Goal: Task Accomplishment & Management: Manage account settings

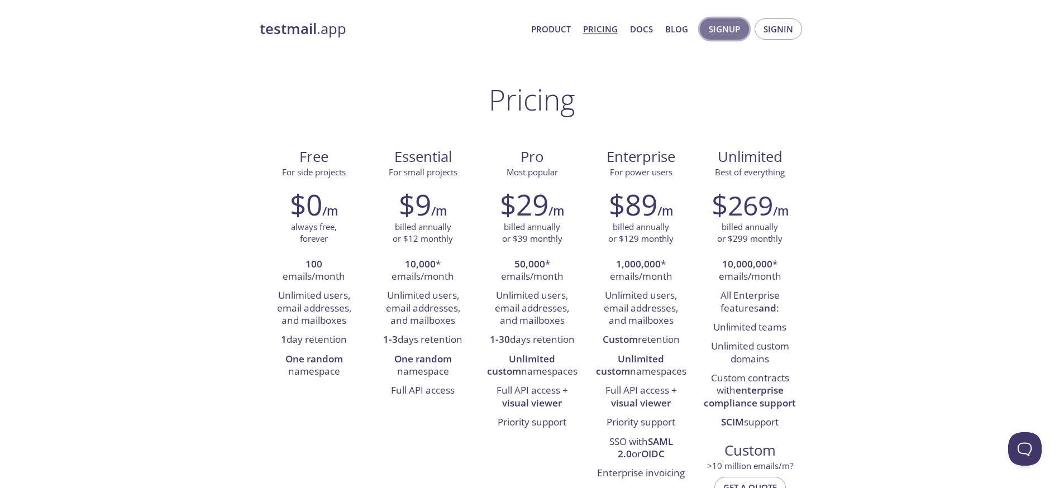
click at [721, 34] on span "Signup" at bounding box center [724, 29] width 31 height 15
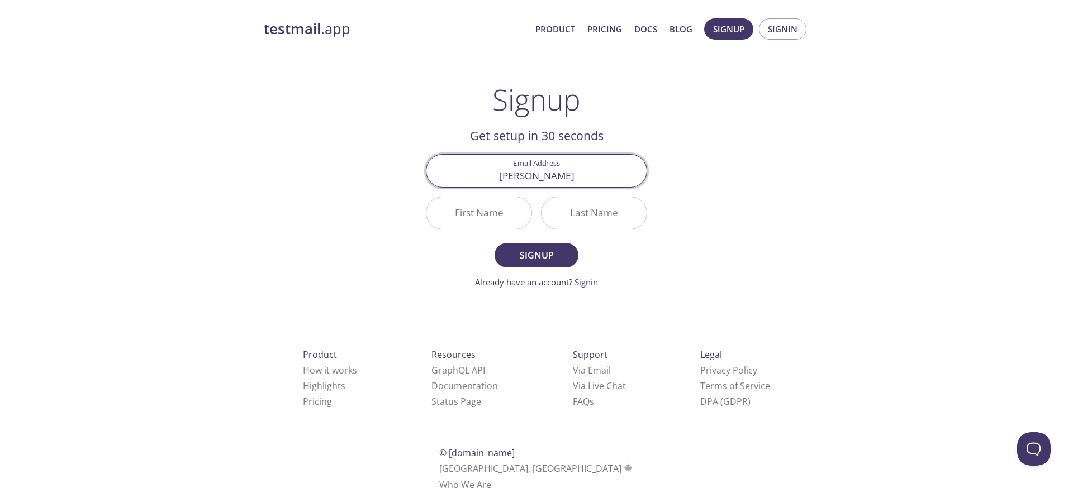
type input "gustavopalop@gencat.cat"
click at [482, 217] on input "First Name" at bounding box center [478, 213] width 105 height 32
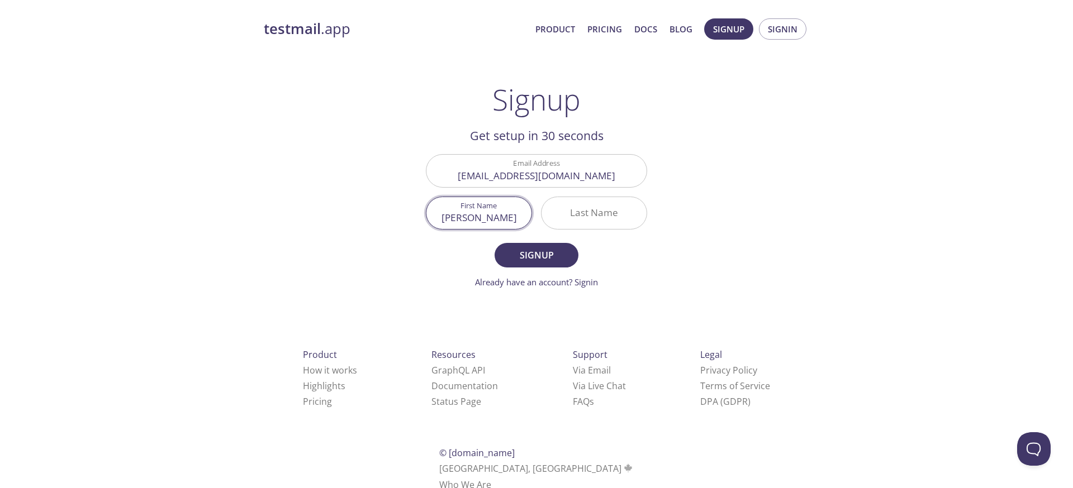
type input "[PERSON_NAME]"
click at [668, 233] on div "testmail .app Product Pricing Docs Blog Signup Signin Signup Get setup in 30 se…" at bounding box center [536, 267] width 572 height 513
click at [548, 257] on span "Signup" at bounding box center [536, 256] width 59 height 16
click at [578, 222] on input "Last Name Required" at bounding box center [593, 213] width 105 height 32
type input "Accio"
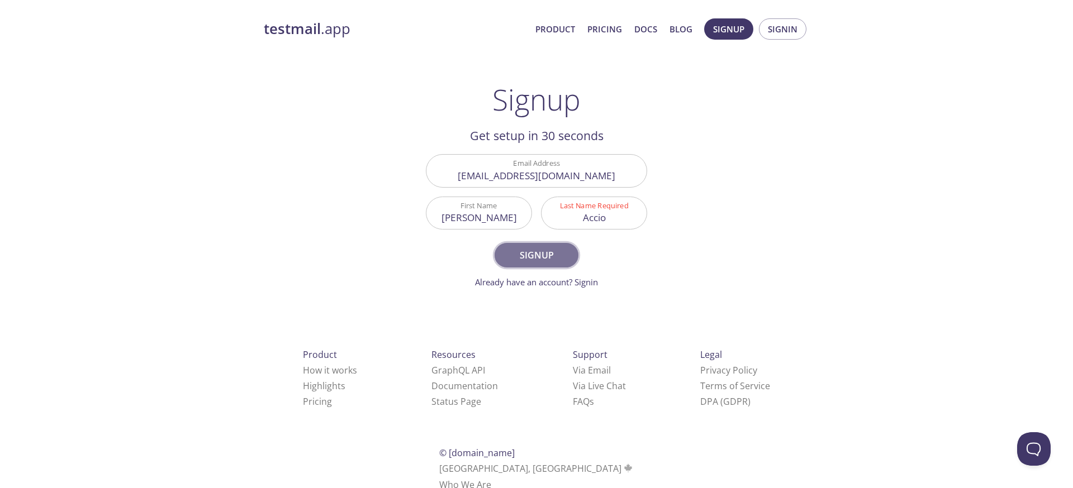
click at [535, 259] on span "Signup" at bounding box center [536, 256] width 59 height 16
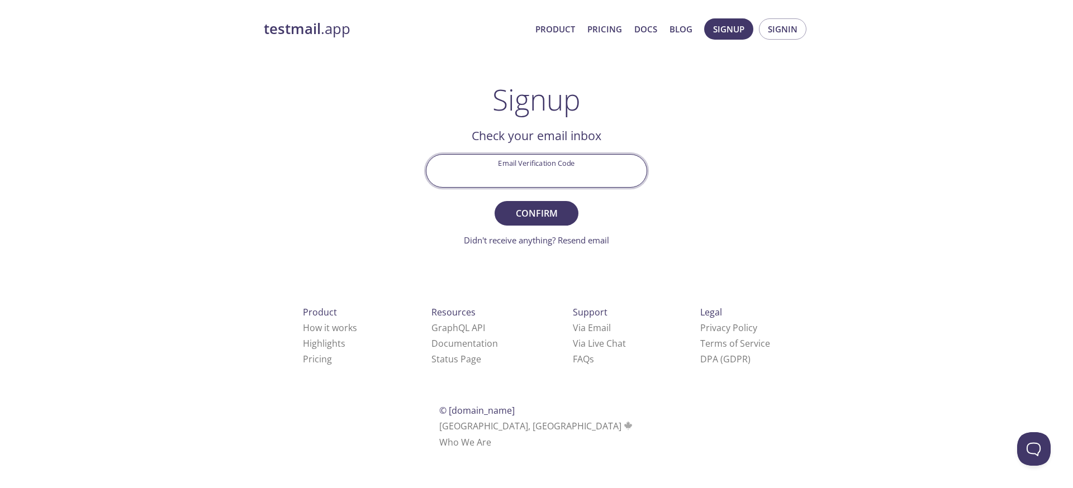
click at [511, 166] on input "Email Verification Code" at bounding box center [536, 171] width 220 height 32
type input "gpalopb@gmail.com"
click at [526, 273] on div "Product How it works Highlights Pricing Resources GraphQL API Documentation Sta…" at bounding box center [536, 377] width 581 height 208
click at [586, 241] on link "Didn't receive anything? Resend email" at bounding box center [536, 240] width 145 height 11
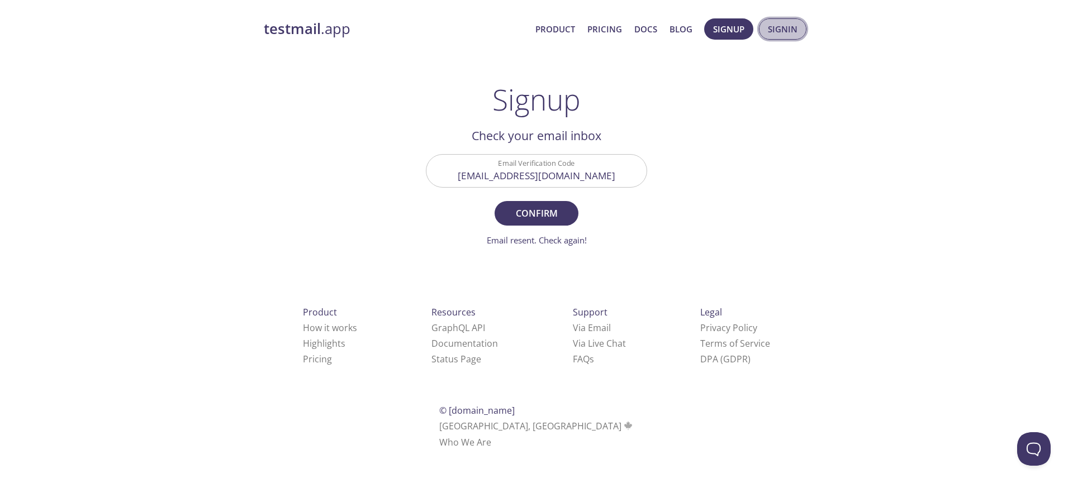
click at [777, 34] on span "Signin" at bounding box center [783, 29] width 30 height 15
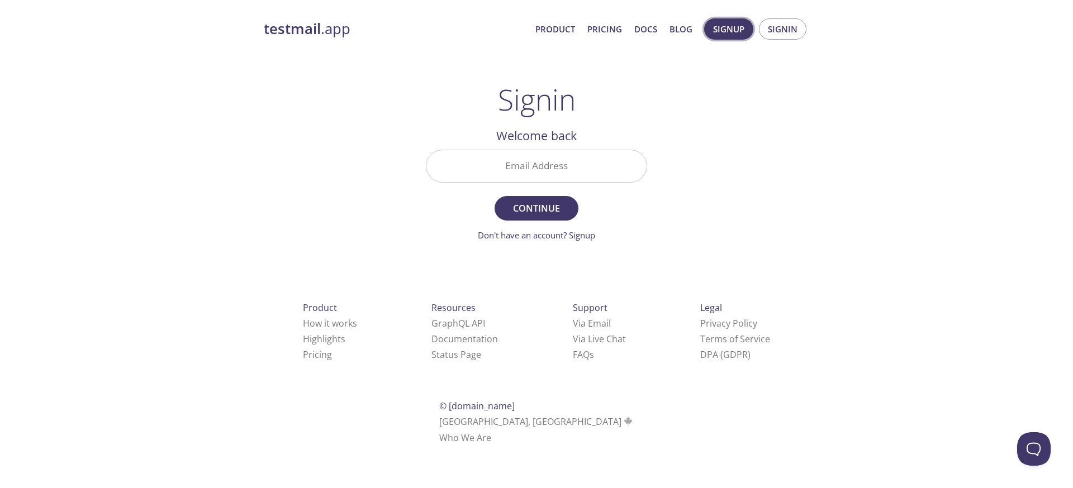
click at [727, 28] on span "Signup" at bounding box center [728, 29] width 31 height 15
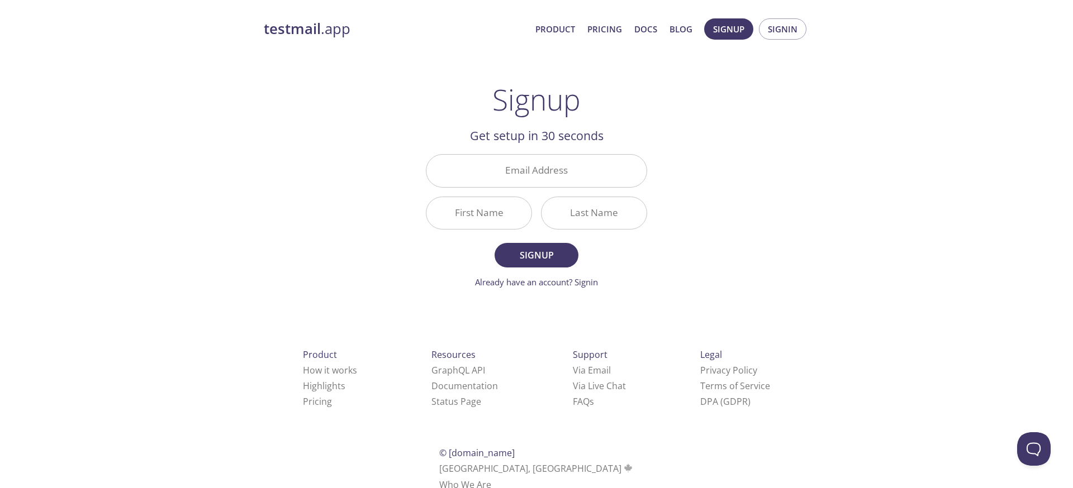
click at [537, 31] on span "Product Pricing Docs Blog" at bounding box center [613, 29] width 169 height 27
click at [546, 28] on link "Product" at bounding box center [555, 29] width 40 height 15
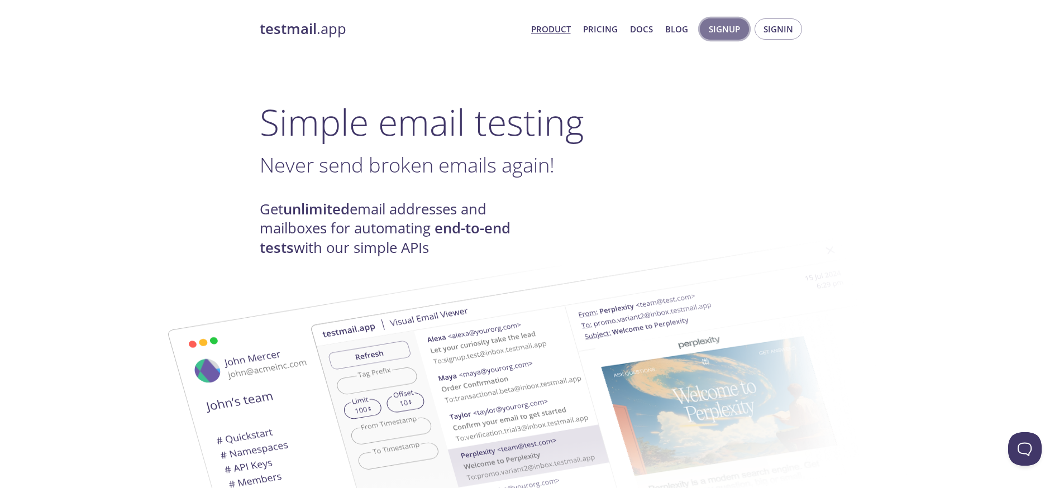
click at [727, 25] on span "Signup" at bounding box center [724, 29] width 31 height 15
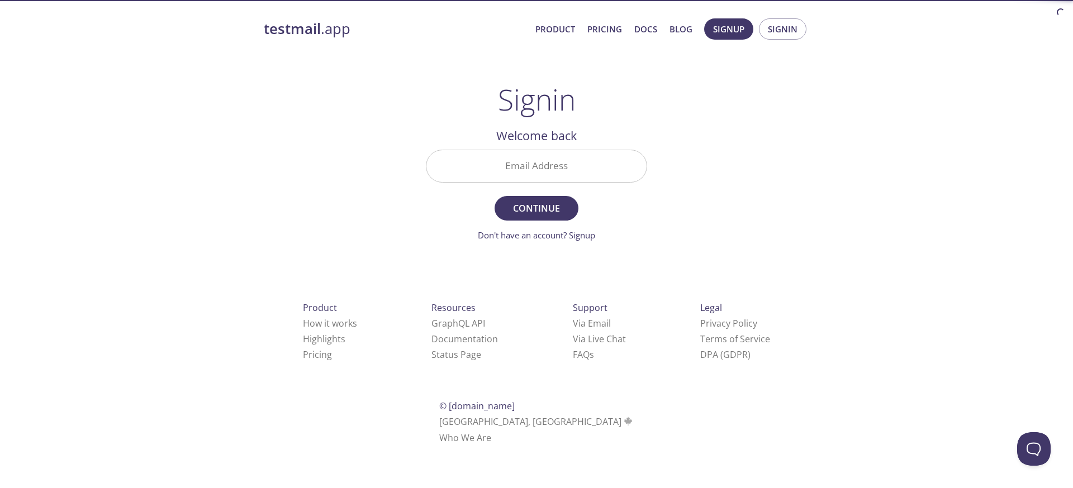
click at [549, 170] on input "Email Address" at bounding box center [536, 166] width 220 height 32
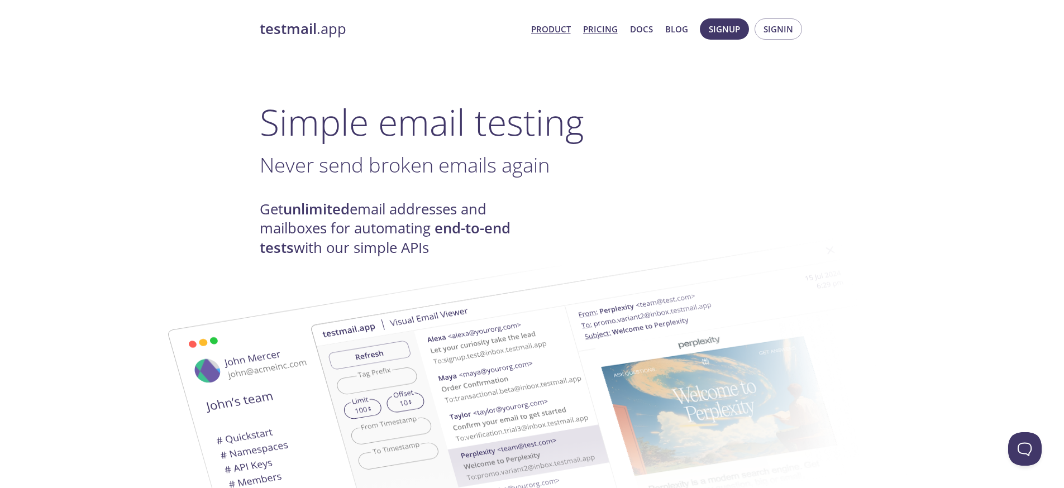
click at [598, 22] on link "Pricing" at bounding box center [600, 29] width 35 height 15
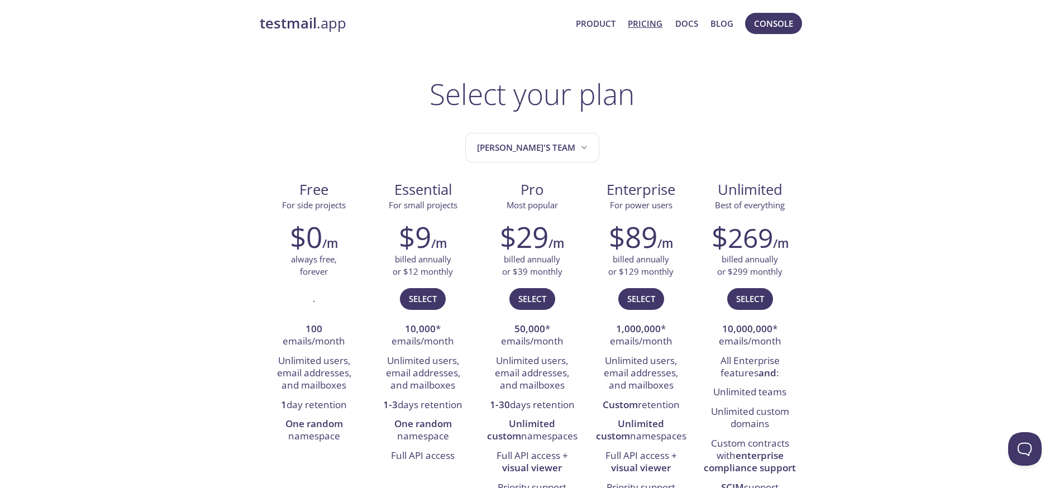
scroll to position [6, 0]
click at [527, 147] on span "[PERSON_NAME]'s team" at bounding box center [533, 147] width 113 height 15
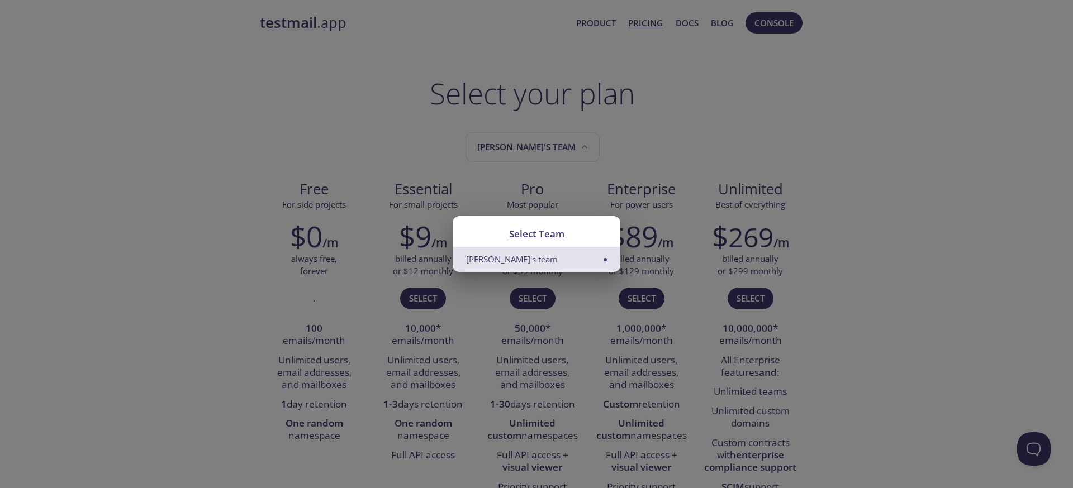
click at [530, 236] on h2 "Select Team" at bounding box center [536, 233] width 141 height 15
click at [792, 153] on div "Select Team Gus's team" at bounding box center [536, 244] width 1073 height 488
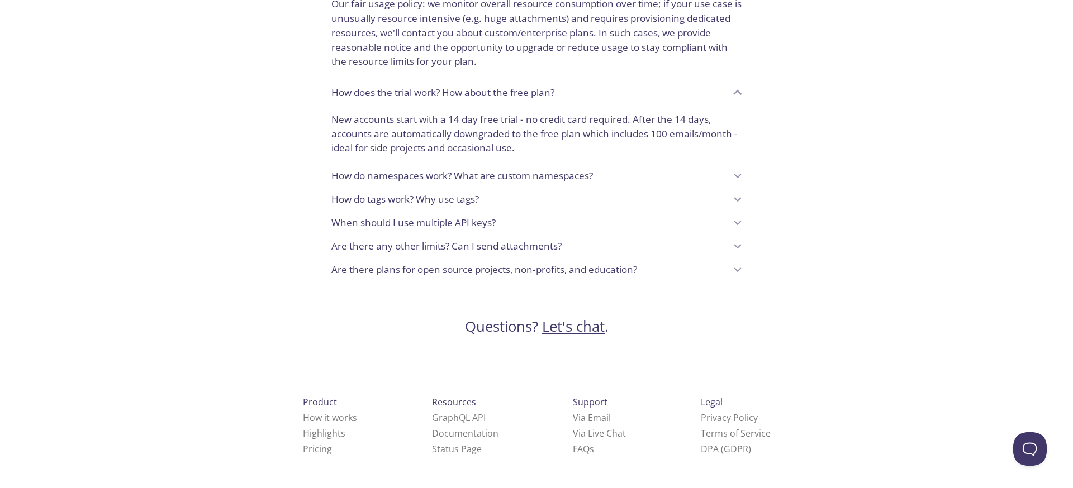
scroll to position [0, 0]
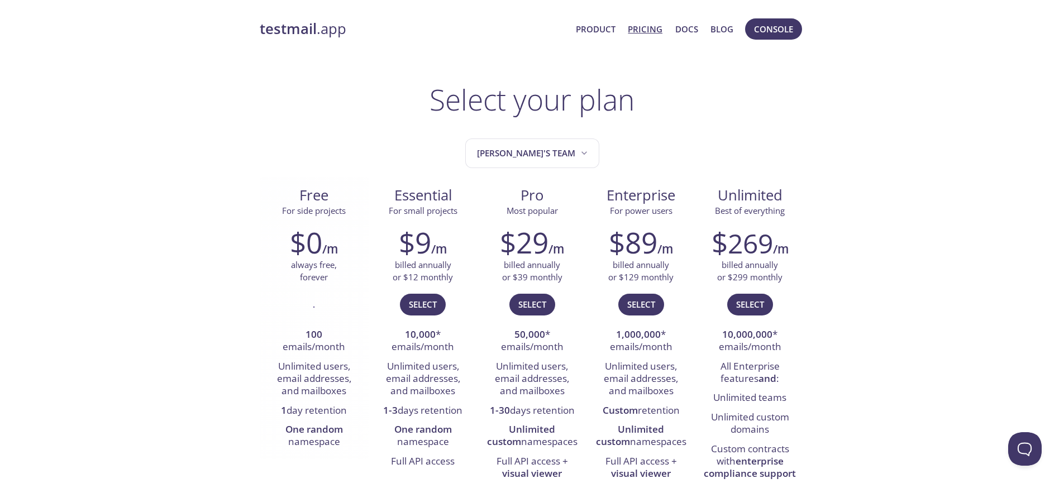
click at [313, 308] on div "." at bounding box center [314, 309] width 92 height 32
click at [778, 28] on span "Console" at bounding box center [773, 29] width 39 height 15
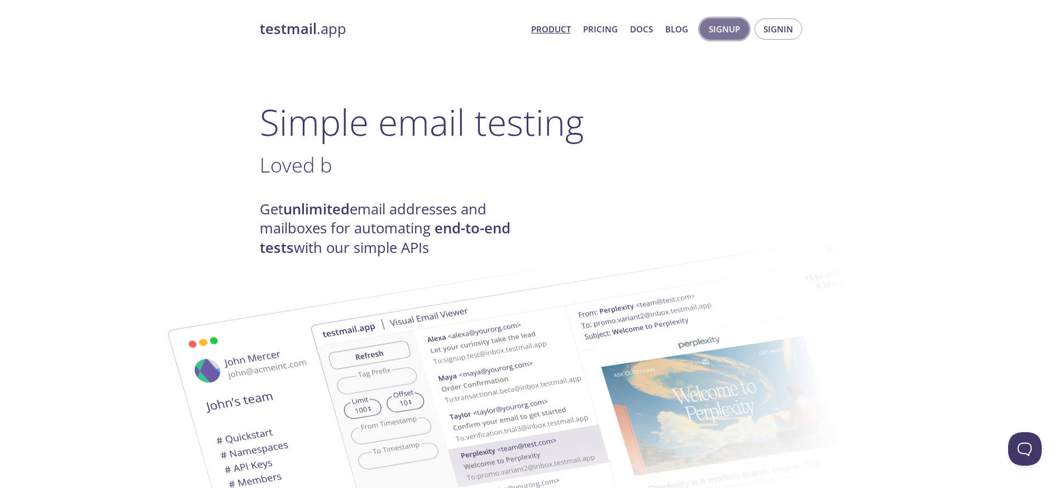
click at [721, 34] on span "Signup" at bounding box center [724, 29] width 31 height 15
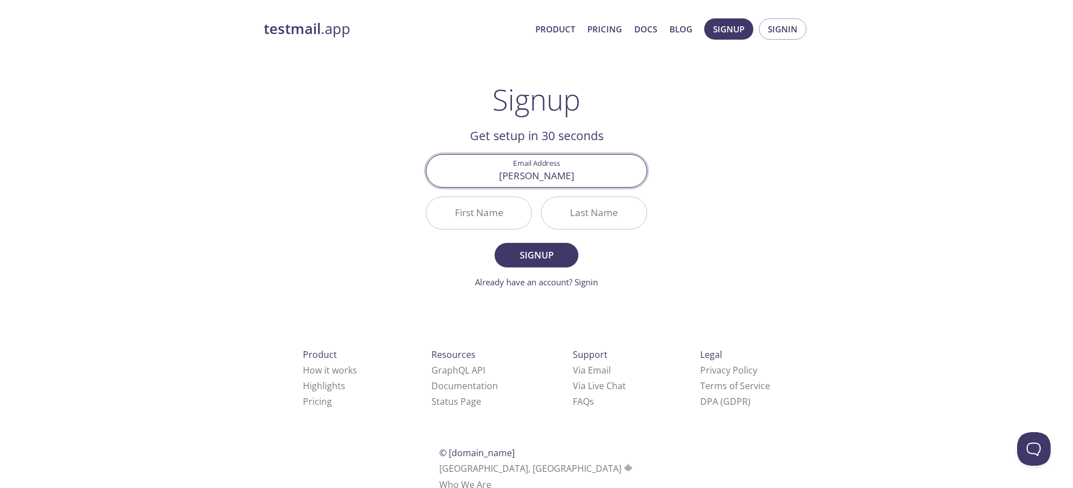
type input "[PERSON_NAME][EMAIL_ADDRESS][DOMAIN_NAME]"
click at [482, 215] on input "First Name" at bounding box center [478, 213] width 105 height 32
type input "[PERSON_NAME]"
click at [586, 214] on input "Last Name" at bounding box center [593, 213] width 105 height 32
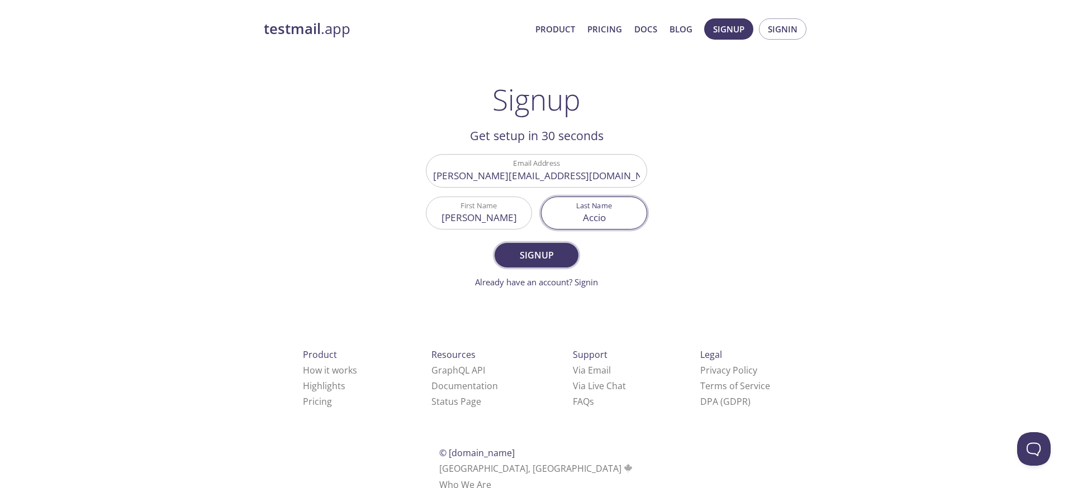
type input "Accio"
click at [538, 258] on span "Signup" at bounding box center [536, 256] width 59 height 16
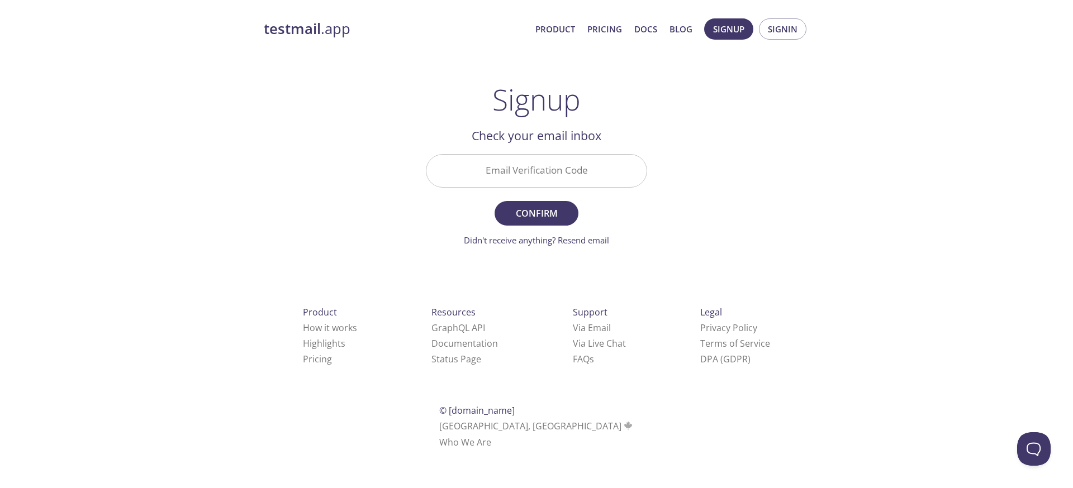
click at [503, 168] on input "Email Verification Code" at bounding box center [536, 171] width 220 height 32
paste input "8ZYV874"
type input "8ZYV874"
click at [684, 195] on div "testmail .app Product Pricing Docs Blog Signup Signin Signup Get setup in 30 se…" at bounding box center [536, 246] width 572 height 470
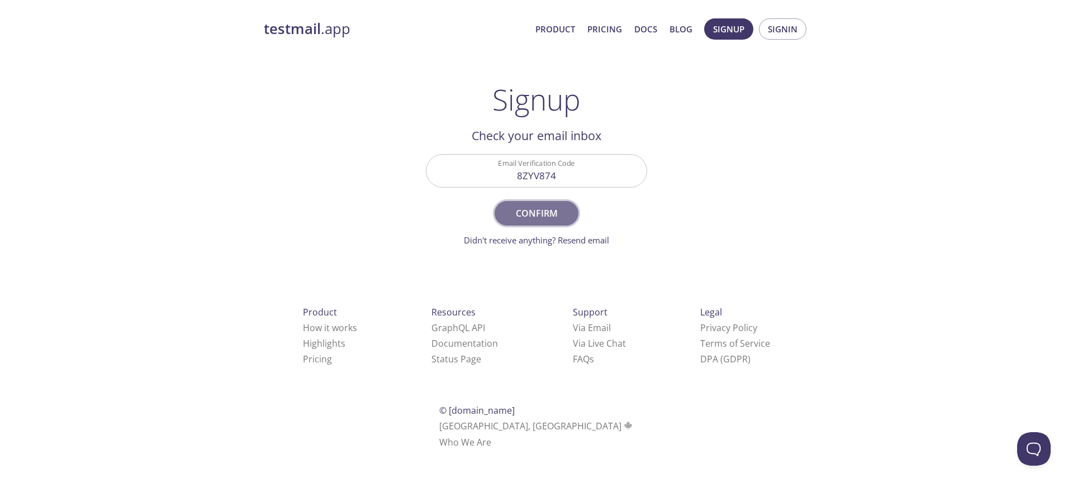
click at [541, 216] on span "Confirm" at bounding box center [536, 214] width 59 height 16
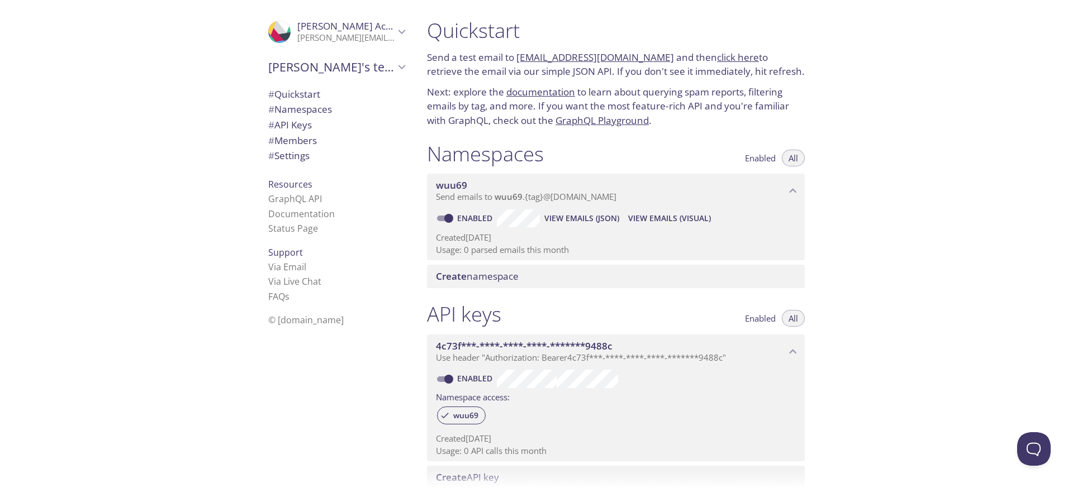
drag, startPoint x: 1067, startPoint y: 137, endPoint x: 962, endPoint y: 102, distance: 111.5
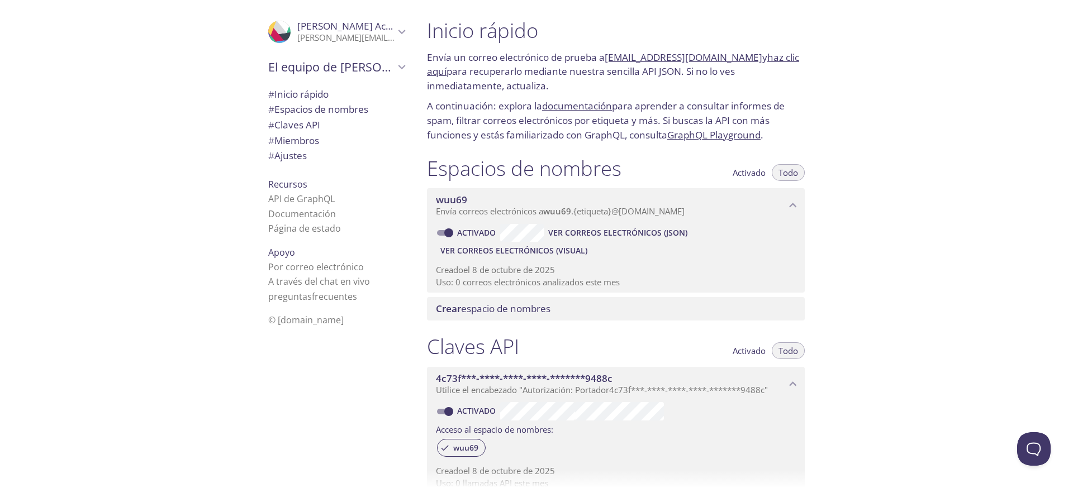
click at [893, 201] on div "Inicio rápido Envía un correo electrónico de prueba a wuu69.test@inbox.testmail…" at bounding box center [745, 244] width 655 height 488
click at [807, 172] on div "Espacios de nombres Activado Todo wuu69 Envía correos electrónicos a wuu69 . {e…" at bounding box center [616, 238] width 396 height 179
click at [597, 209] on font "{etiqueta}" at bounding box center [592, 211] width 38 height 11
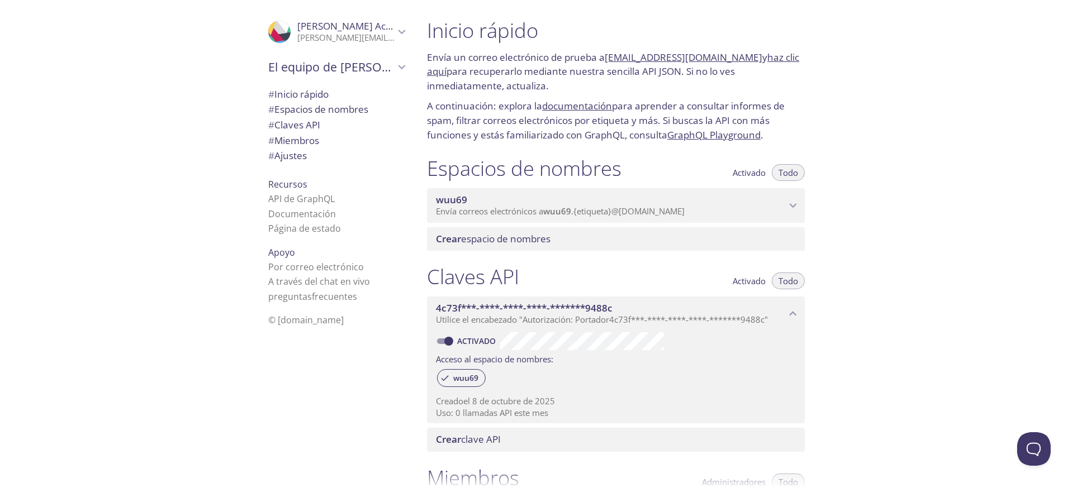
click at [597, 209] on font "{etiqueta}" at bounding box center [592, 211] width 38 height 11
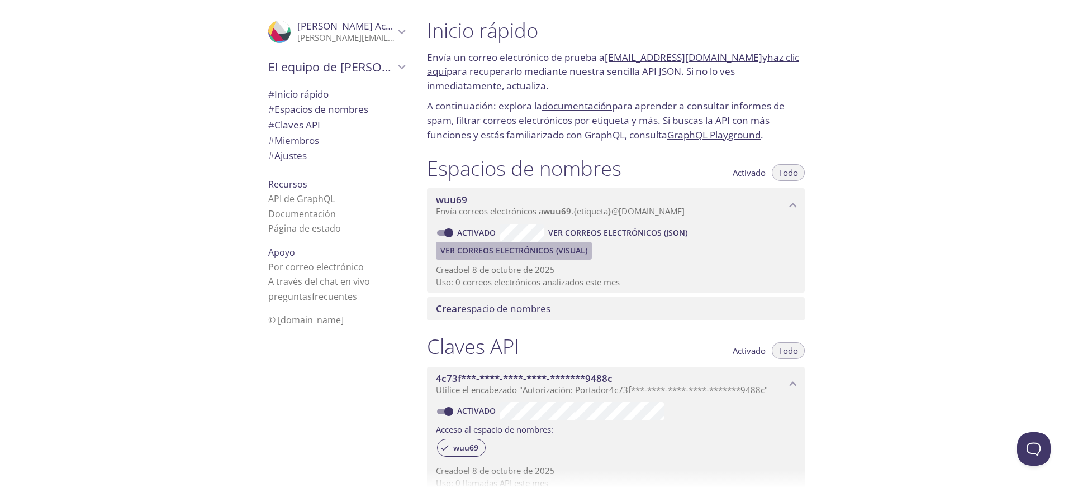
click at [568, 250] on font "Ver correos electrónicos (visual)" at bounding box center [513, 250] width 147 height 11
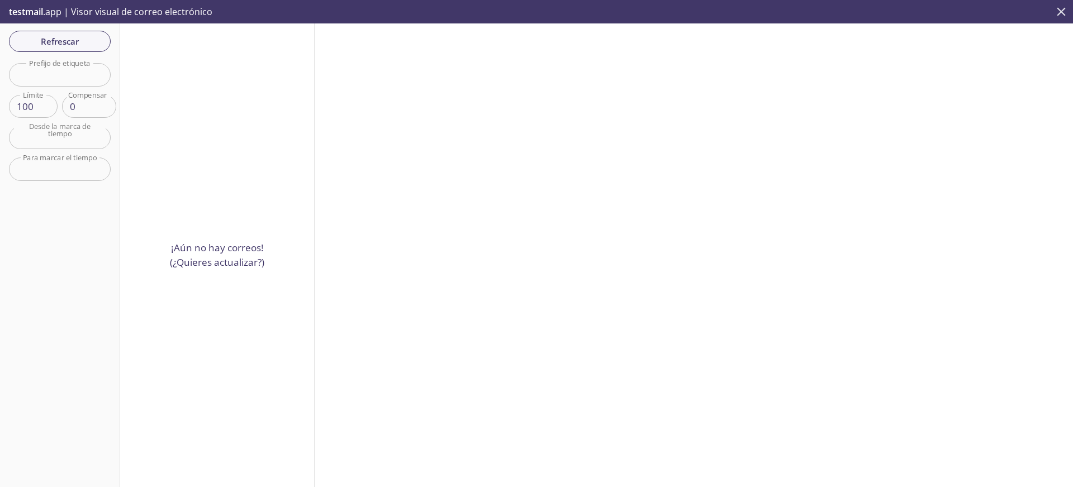
click at [1057, 12] on icon "cerca" at bounding box center [1061, 11] width 15 height 15
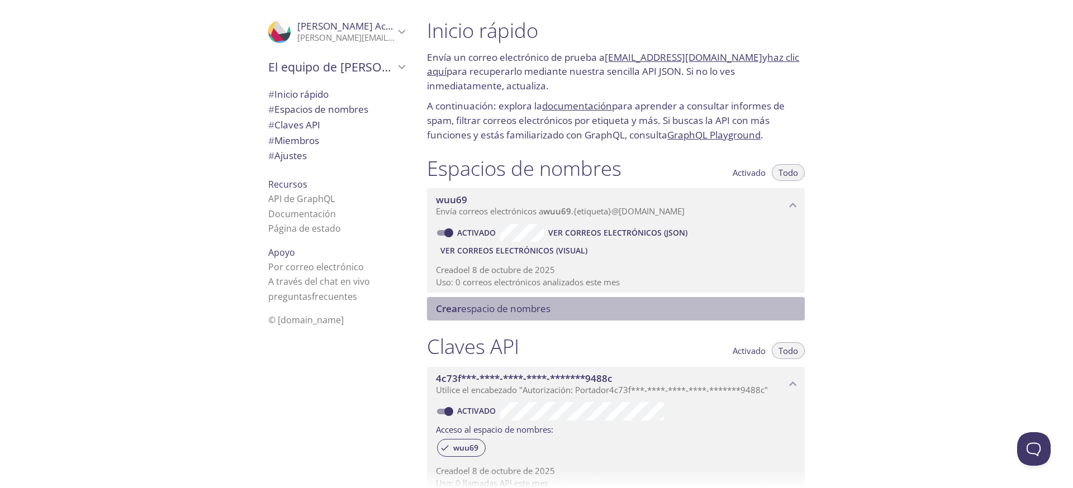
click at [533, 315] on font "espacio de nombres" at bounding box center [505, 308] width 89 height 13
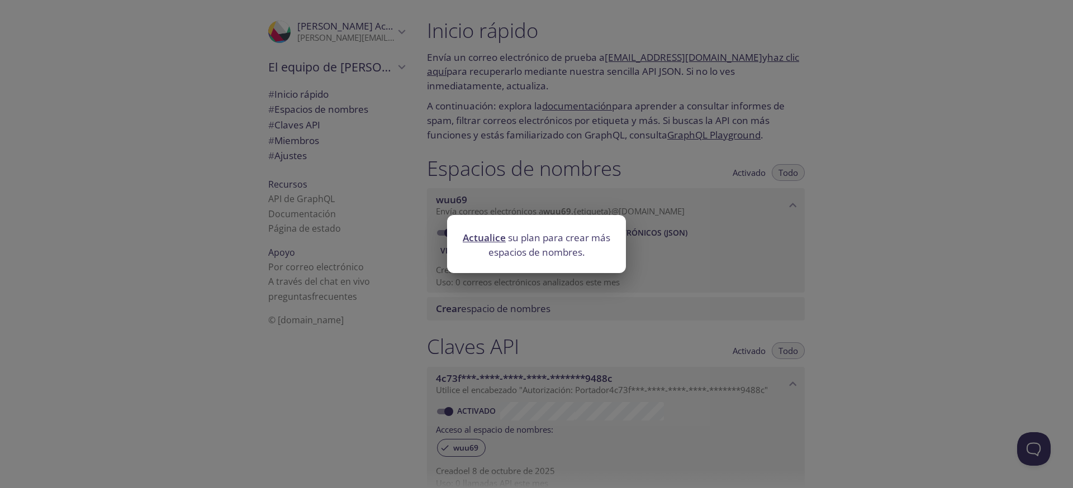
click at [993, 198] on div "Actualice su plan para crear más espacios de nombres." at bounding box center [536, 244] width 1073 height 488
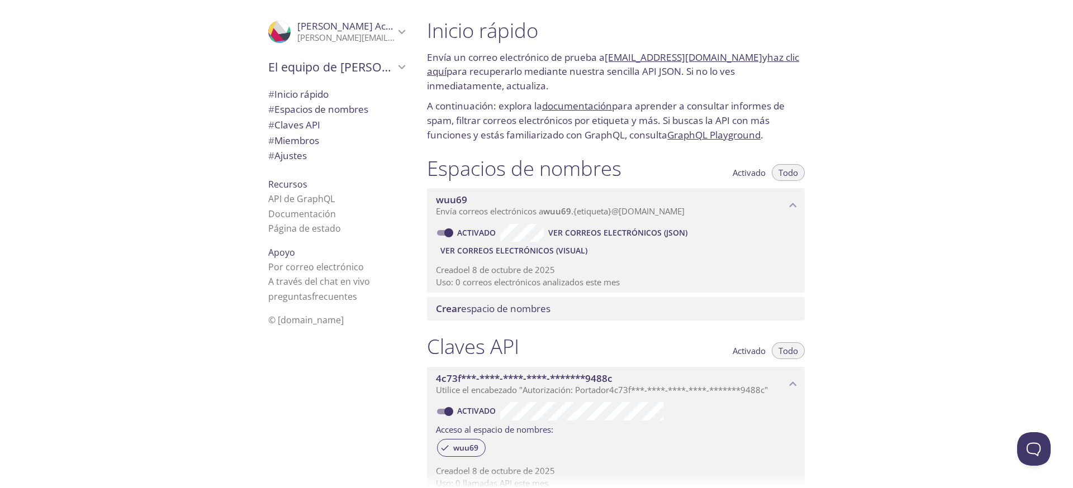
click at [481, 231] on font "Activado" at bounding box center [476, 232] width 39 height 11
click at [469, 231] on input "Activado" at bounding box center [449, 232] width 40 height 13
click at [481, 231] on font "Desactivado" at bounding box center [483, 232] width 53 height 11
click at [460, 231] on input "Desactivado" at bounding box center [440, 232] width 40 height 13
checkbox input "true"
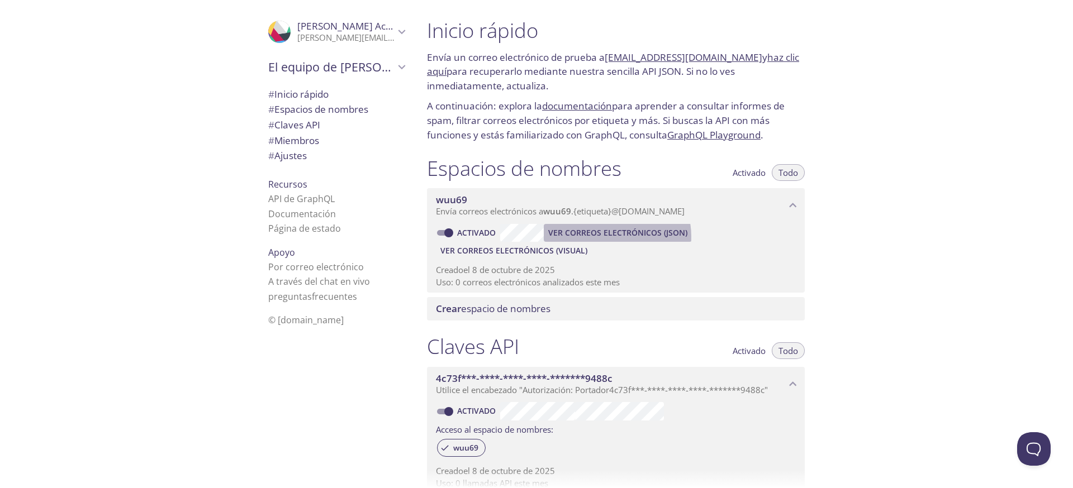
click at [614, 237] on font "Ver correos electrónicos (JSON)" at bounding box center [617, 232] width 139 height 11
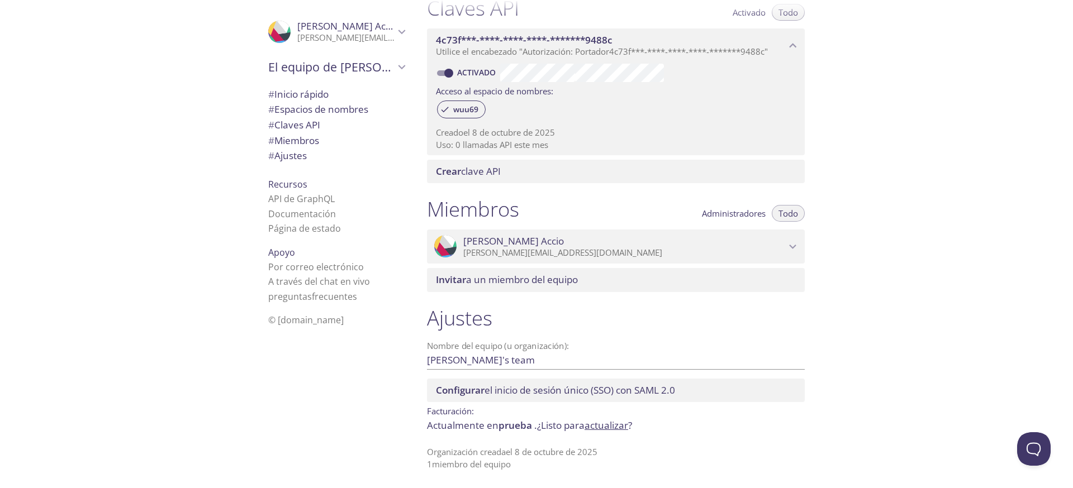
scroll to position [336, 0]
click at [563, 256] on font "gus.dissenygrafic@gmail.com" at bounding box center [562, 254] width 199 height 11
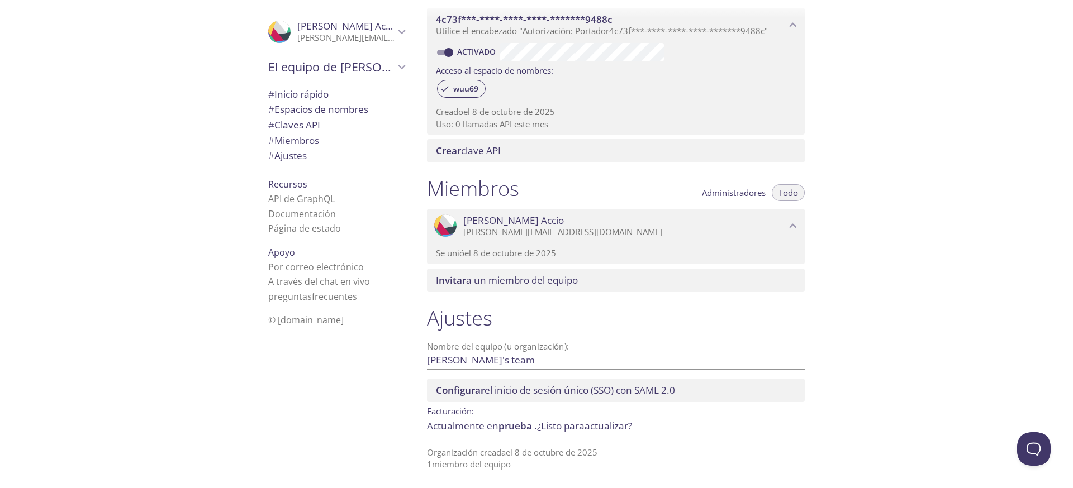
scroll to position [0, 0]
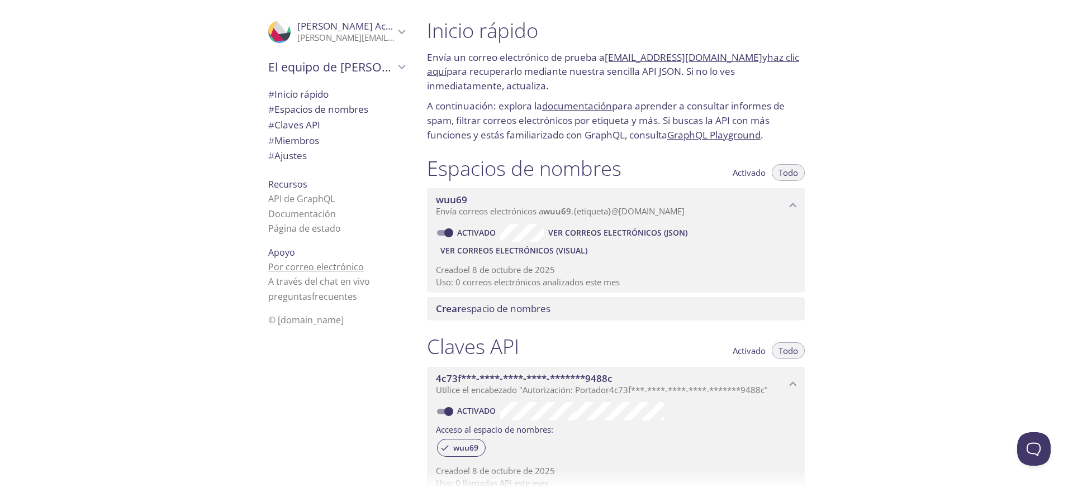
click at [311, 262] on font "Por correo electrónico" at bounding box center [316, 267] width 96 height 12
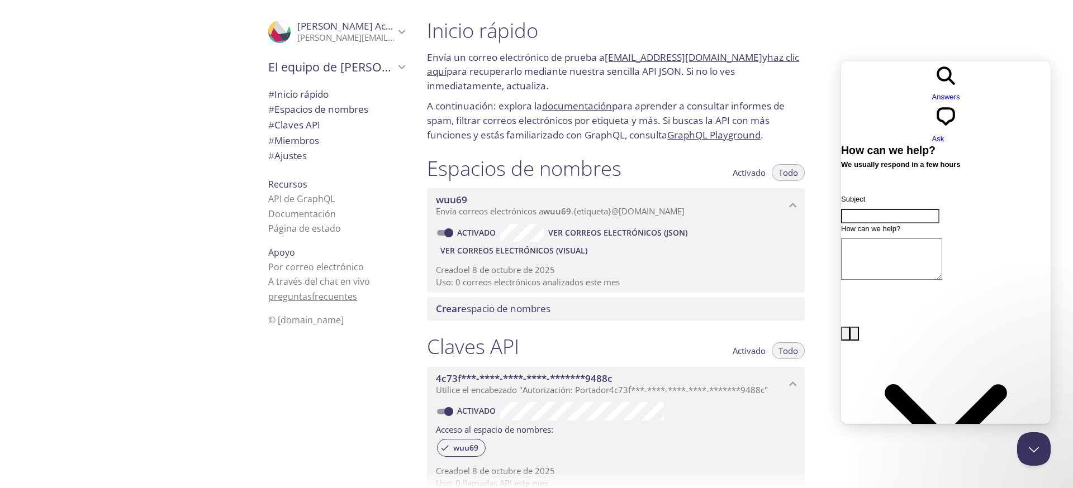
click at [274, 294] on font "Preguntas" at bounding box center [290, 297] width 44 height 12
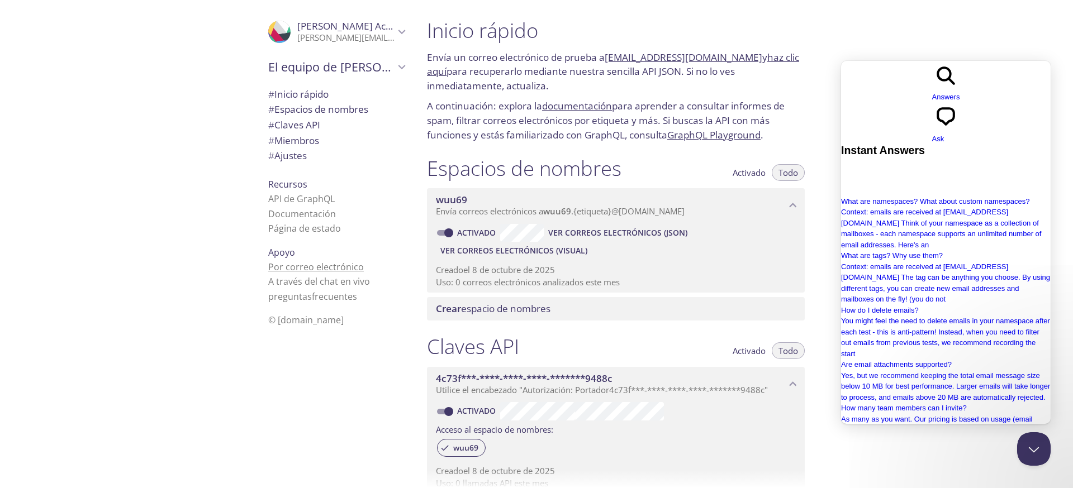
click at [283, 267] on font "Por correo electrónico" at bounding box center [316, 267] width 96 height 12
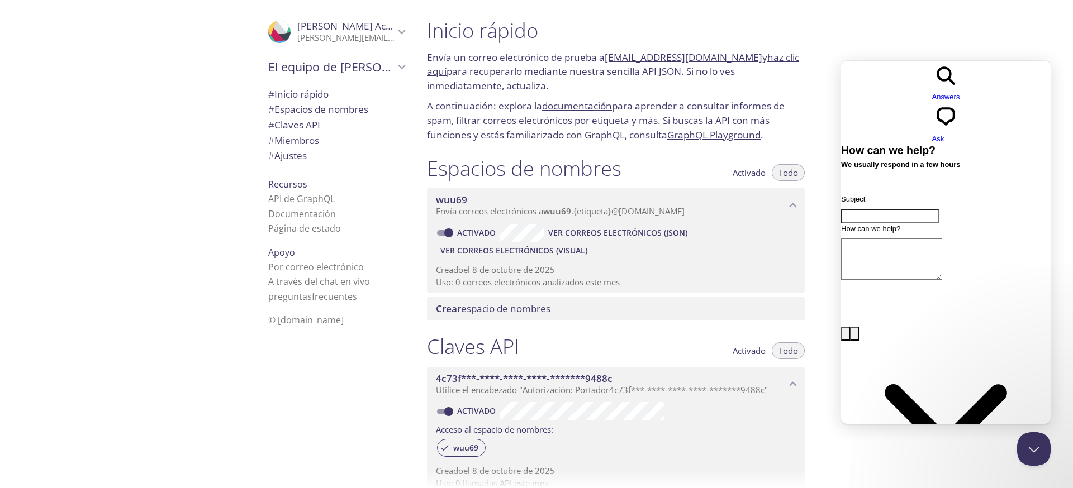
click at [283, 267] on font "Por correo electrónico" at bounding box center [316, 267] width 96 height 12
click at [274, 198] on font "API de GraphQL" at bounding box center [301, 199] width 66 height 12
